Goal: Task Accomplishment & Management: Manage account settings

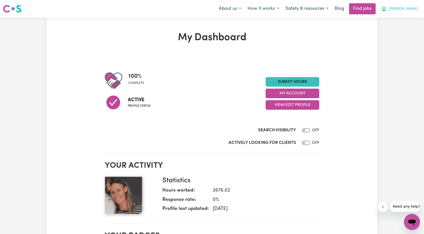
click at [415, 5] on button "[PERSON_NAME]" at bounding box center [399, 9] width 43 height 11
click at [398, 38] on link "Logout" at bounding box center [401, 39] width 40 height 10
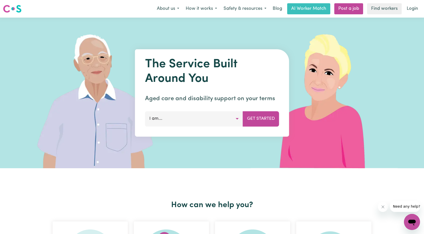
click at [415, 12] on link "Login" at bounding box center [412, 8] width 17 height 11
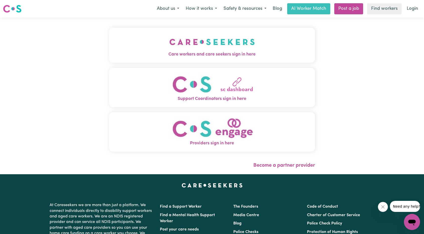
click at [183, 60] on button "Care workers and care seekers sign in here" at bounding box center [212, 45] width 206 height 35
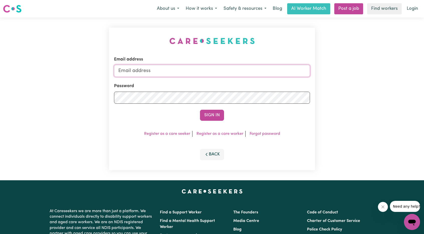
click at [185, 69] on input "Email address" at bounding box center [212, 71] width 196 height 12
drag, startPoint x: 144, startPoint y: 72, endPoint x: 215, endPoint y: 81, distance: 72.0
click at [215, 81] on form "Email address [EMAIL_ADDRESS][PERSON_NAME][DOMAIN_NAME] Password Sign In" at bounding box center [212, 88] width 196 height 64
type input "[EMAIL_ADDRESS][DOMAIN_NAME]"
click at [212, 116] on button "Sign In" at bounding box center [212, 115] width 24 height 11
